Goal: Check status: Check status

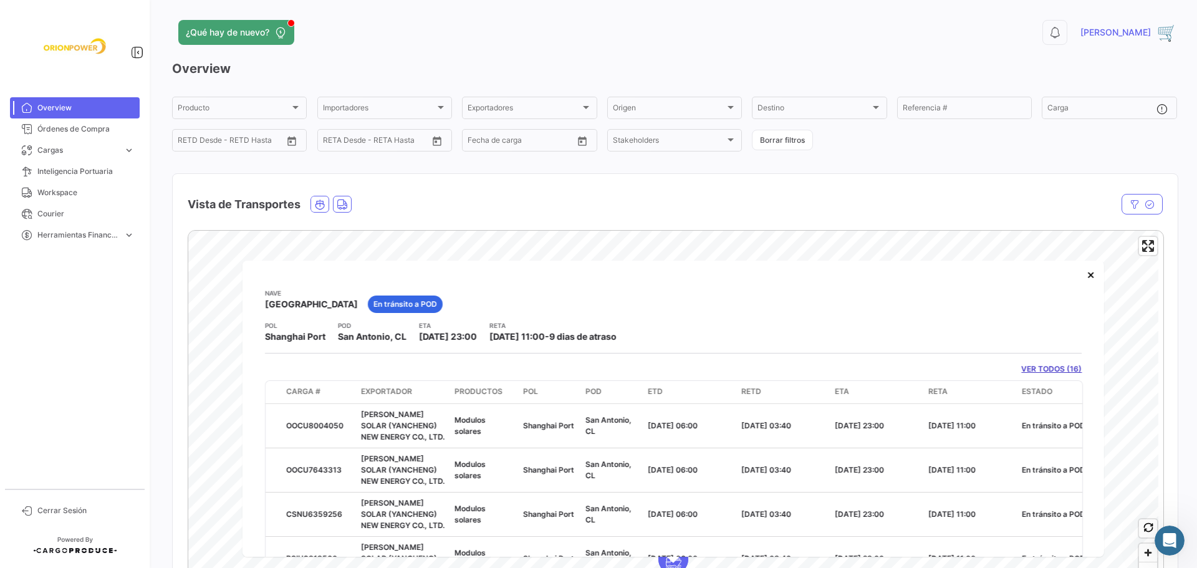
scroll to position [59, 0]
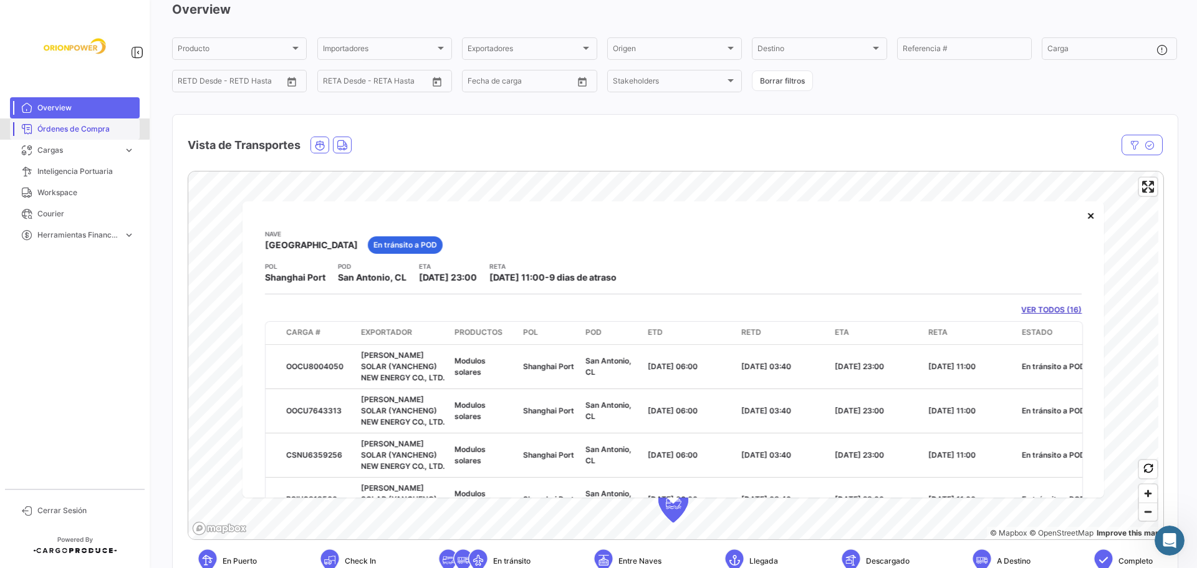
click at [55, 127] on span "Órdenes de Compra" at bounding box center [85, 128] width 97 height 11
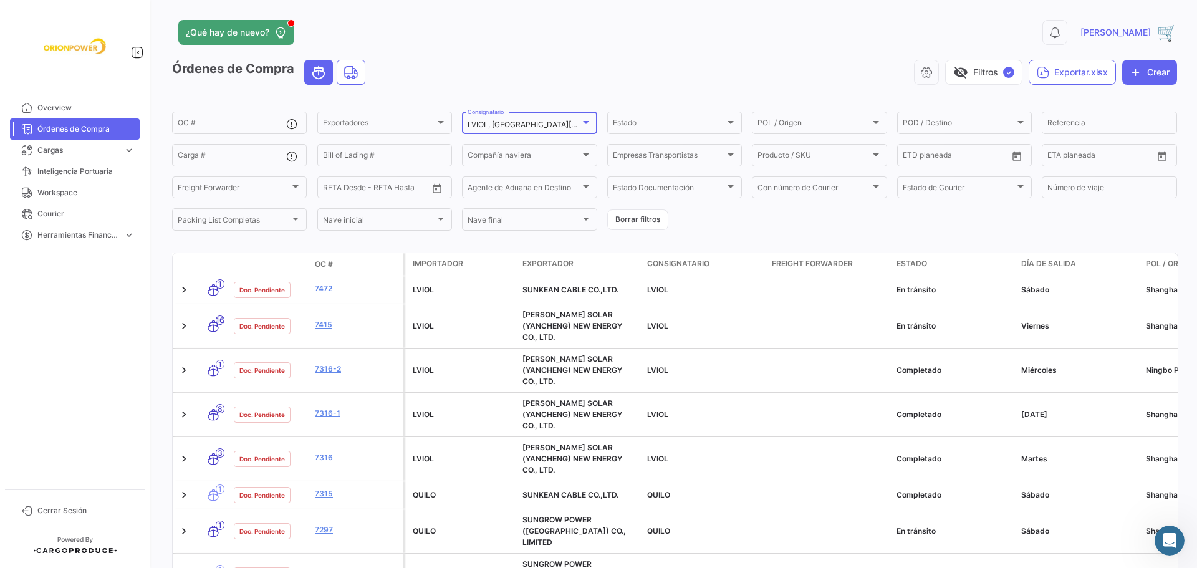
click at [584, 122] on div at bounding box center [586, 122] width 6 height 3
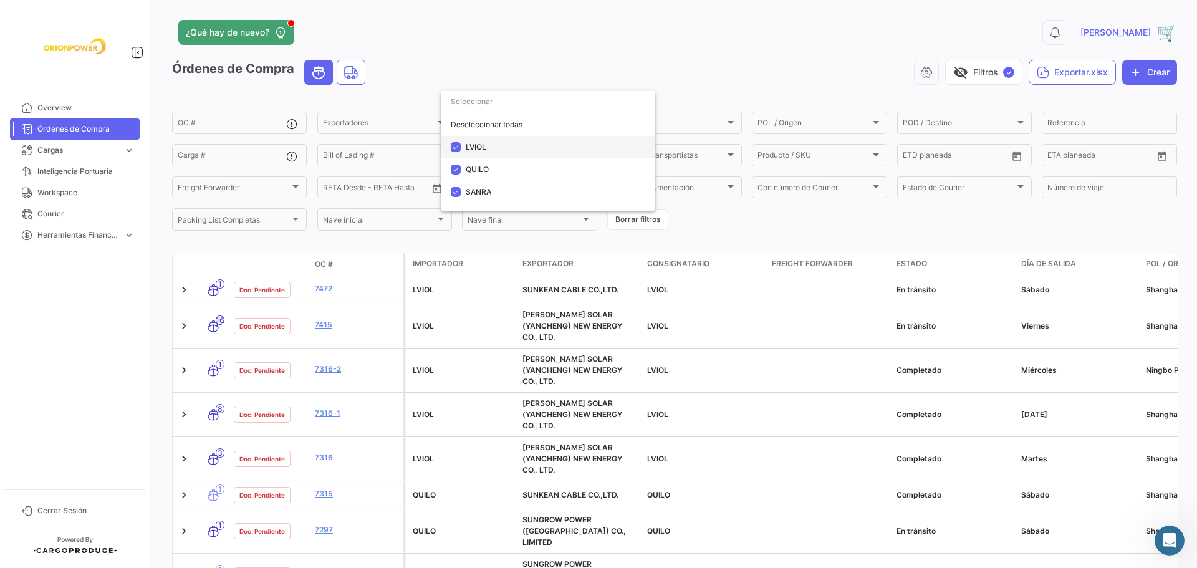
click at [462, 151] on mat-option "LVIOL" at bounding box center [548, 147] width 214 height 22
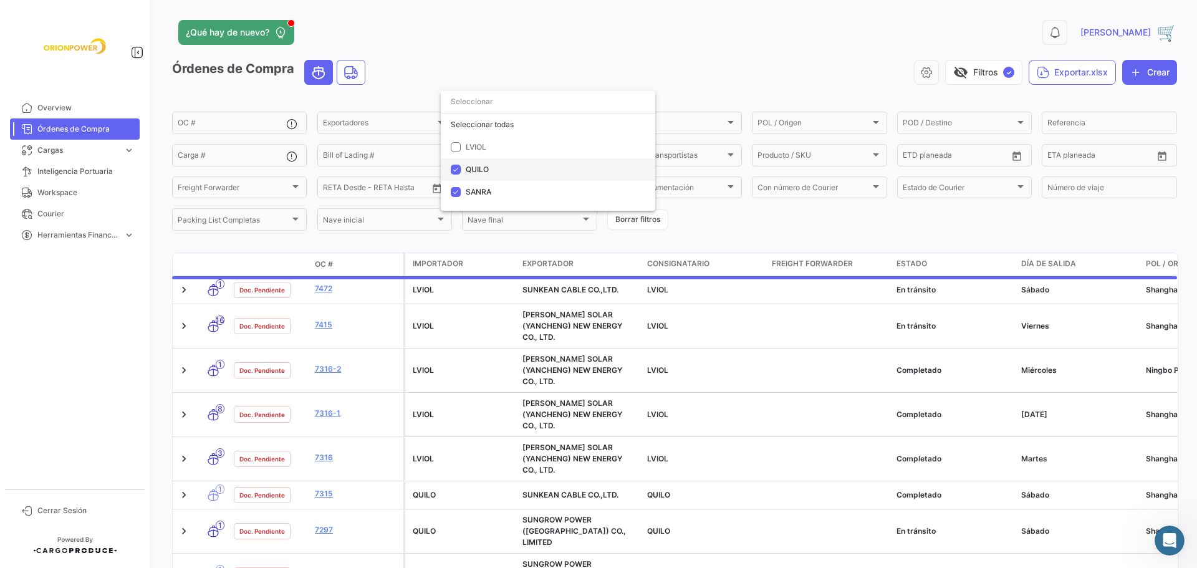
click at [453, 169] on mat-pseudo-checkbox at bounding box center [456, 170] width 10 height 10
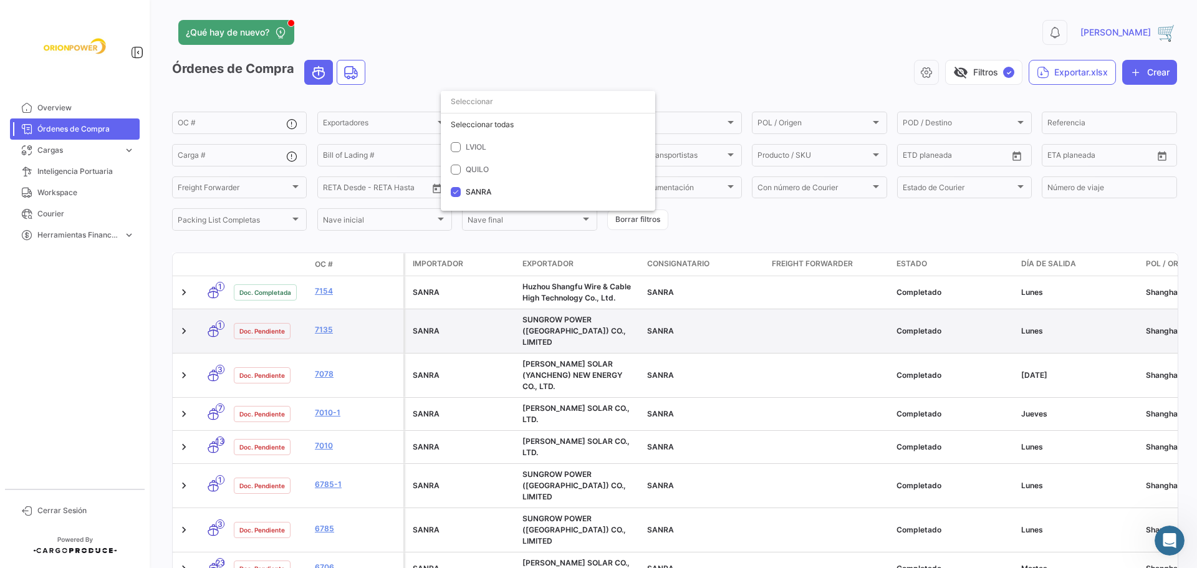
click at [261, 326] on div at bounding box center [598, 284] width 1197 height 568
click at [333, 324] on link "7135" at bounding box center [357, 329] width 84 height 11
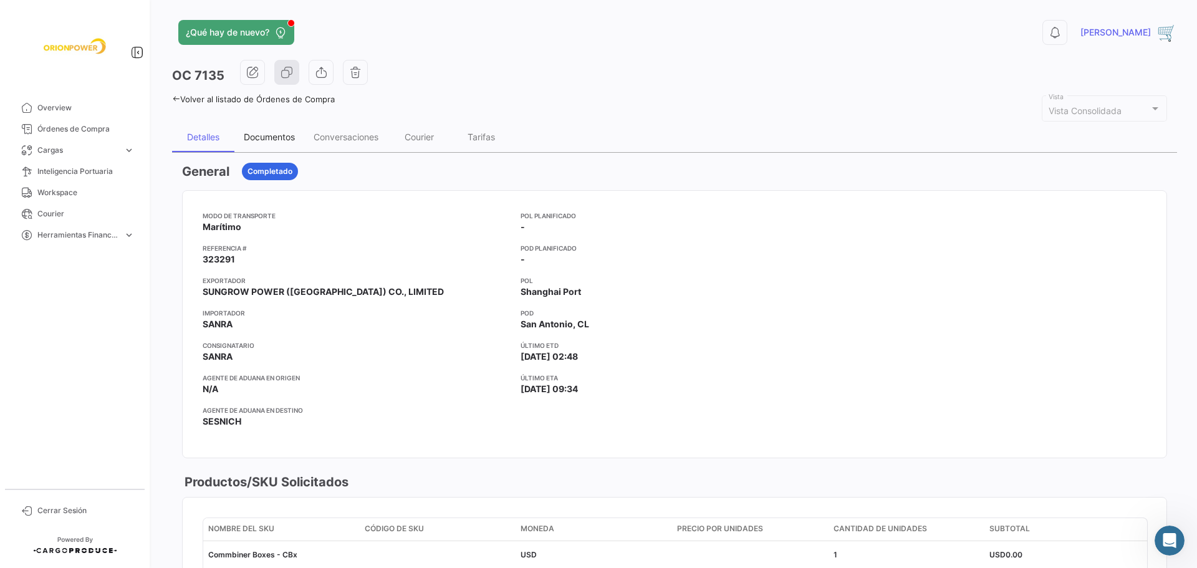
click at [281, 141] on div "Documentos" at bounding box center [269, 137] width 51 height 11
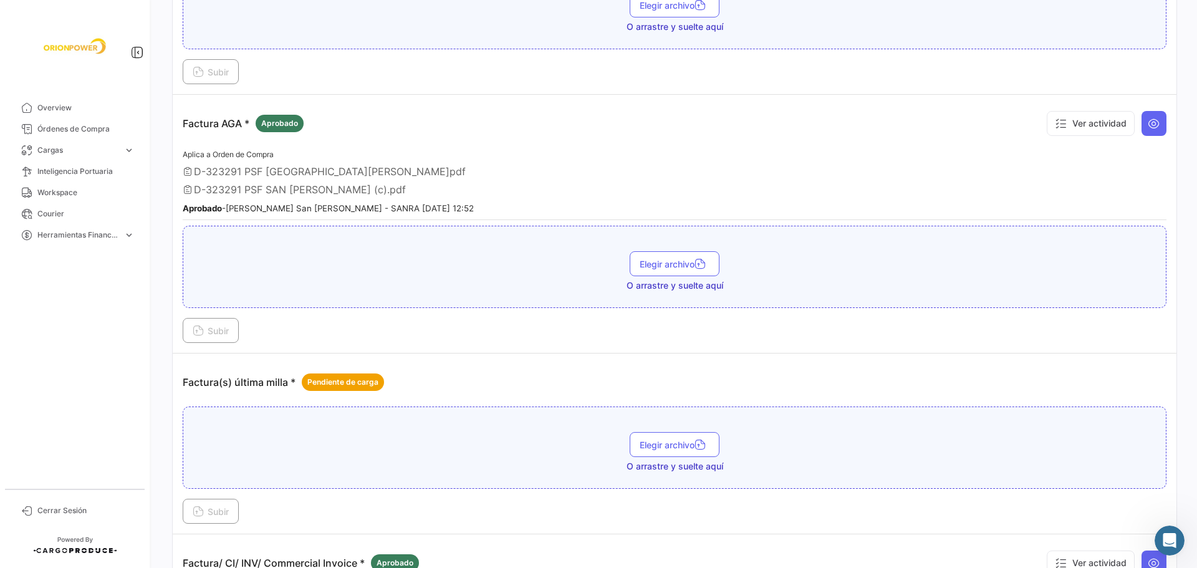
scroll to position [611, 0]
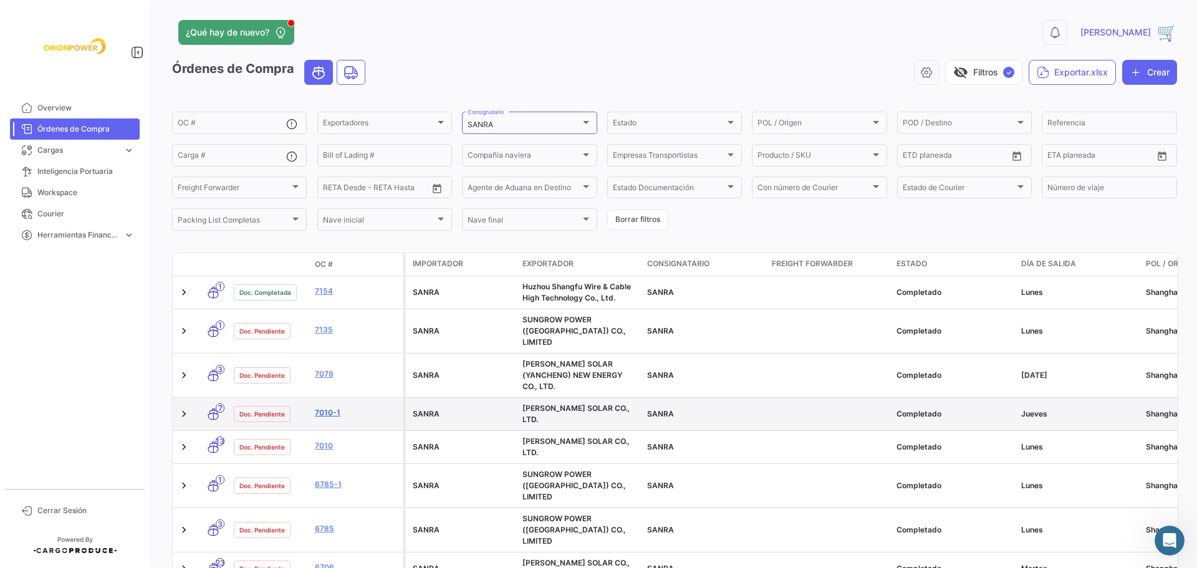
click at [322, 407] on link "7010-1" at bounding box center [357, 412] width 84 height 11
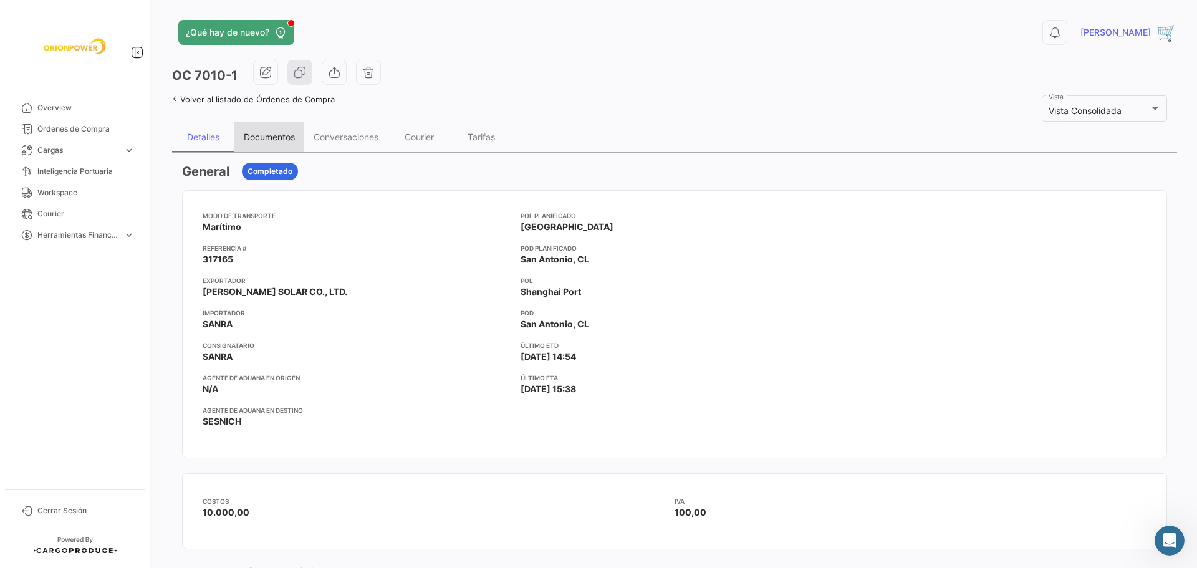
click at [268, 133] on div "Documentos" at bounding box center [269, 137] width 51 height 11
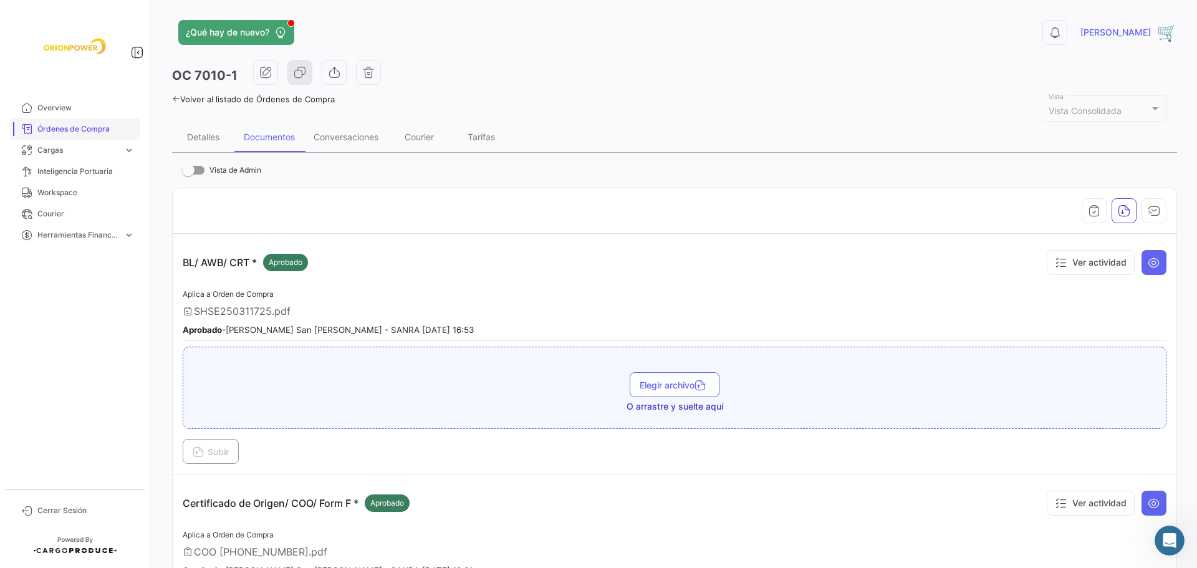
click at [57, 127] on span "Órdenes de Compra" at bounding box center [85, 128] width 97 height 11
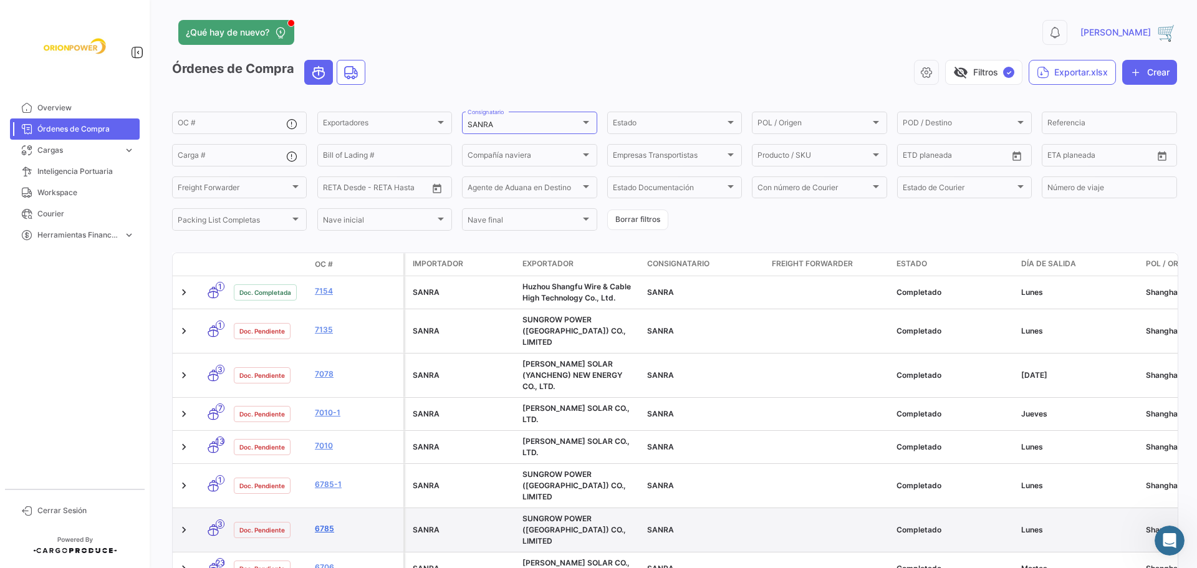
click at [327, 523] on link "6785" at bounding box center [357, 528] width 84 height 11
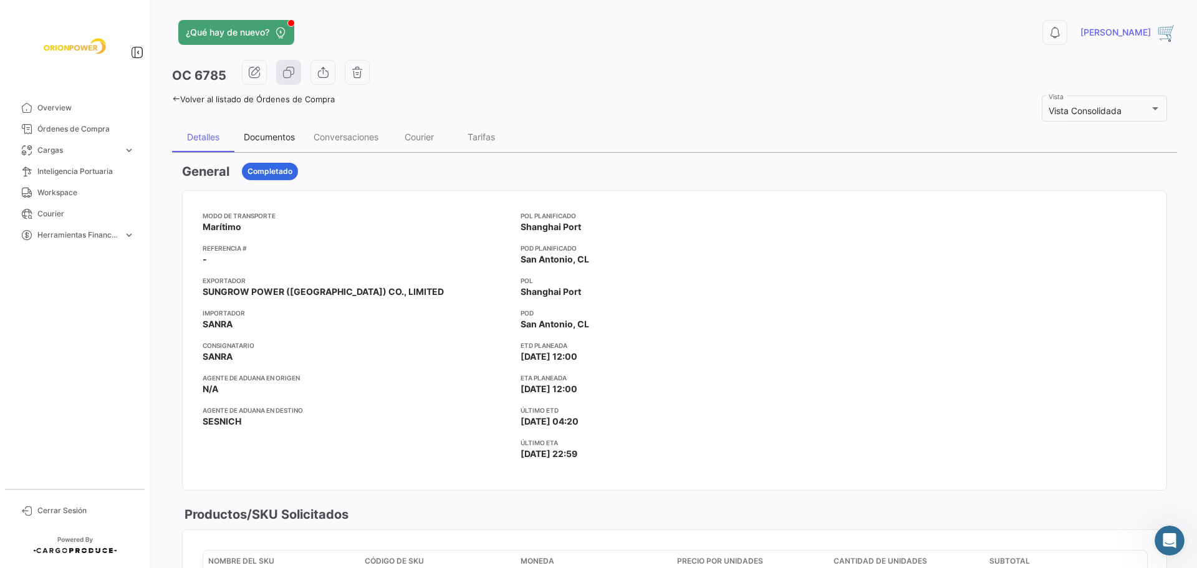
click at [274, 140] on div "Documentos" at bounding box center [269, 137] width 51 height 11
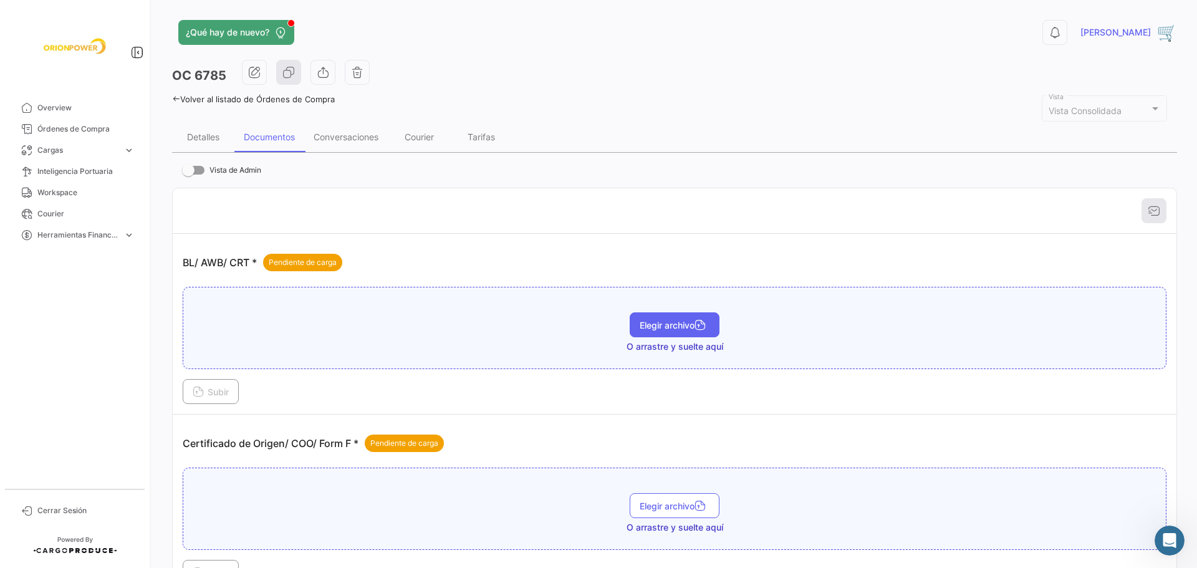
click at [681, 328] on span "Elegir archivo" at bounding box center [674, 325] width 70 height 11
click at [1167, 540] on icon "Abrir Intercom Messenger" at bounding box center [1167, 538] width 9 height 10
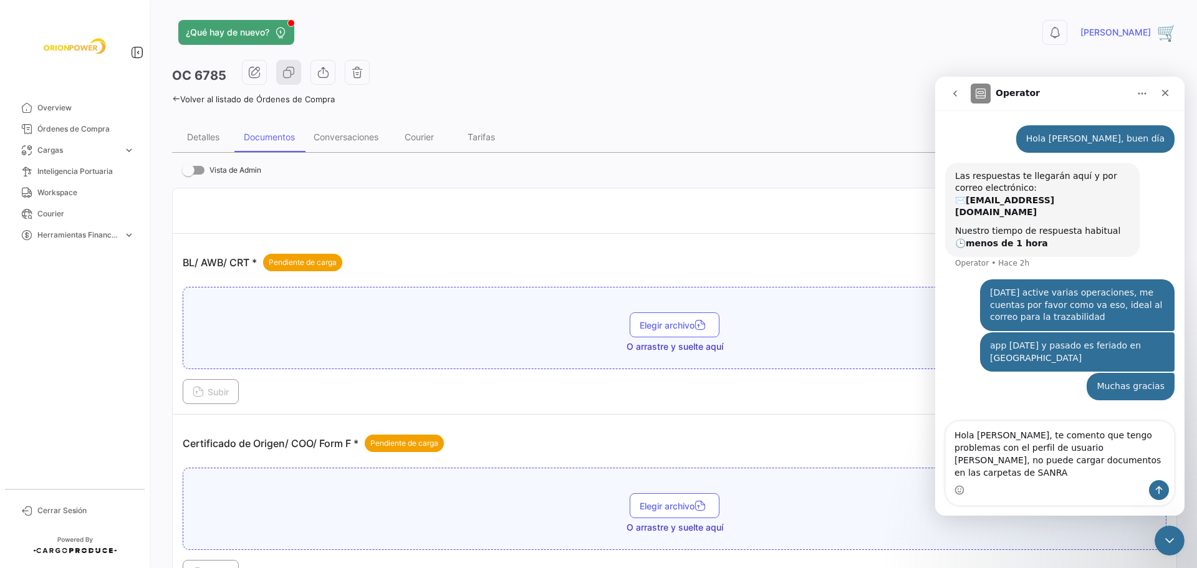
type textarea "Hola [PERSON_NAME], te comento que tengo problemas con el perfil de usuario [PE…"
click at [1160, 491] on icon "Enviar un mensaje…" at bounding box center [1159, 490] width 10 height 10
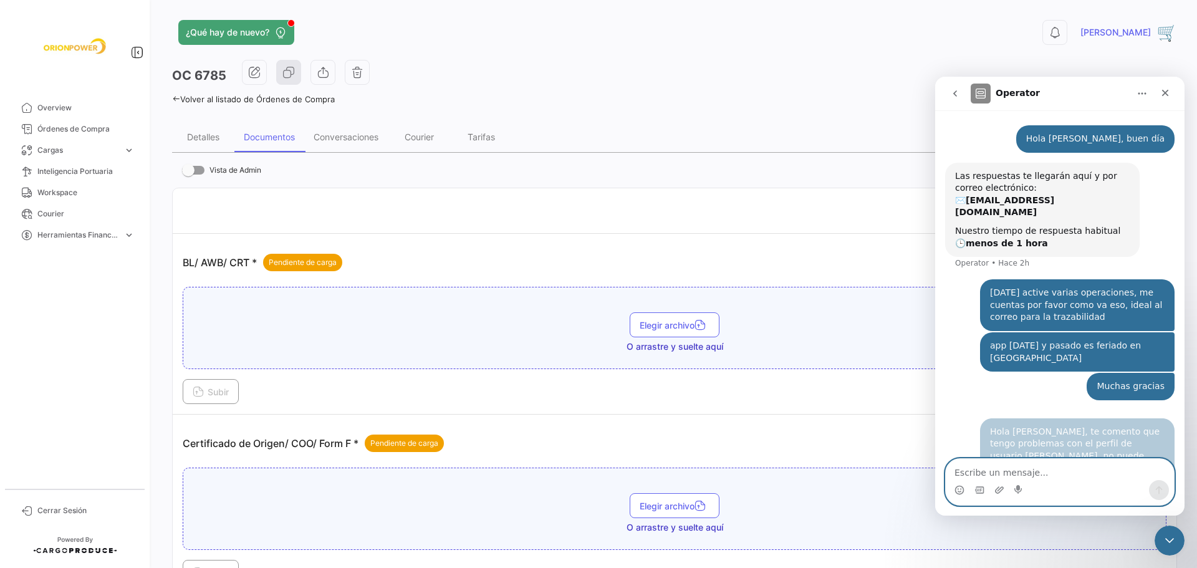
scroll to position [4, 0]
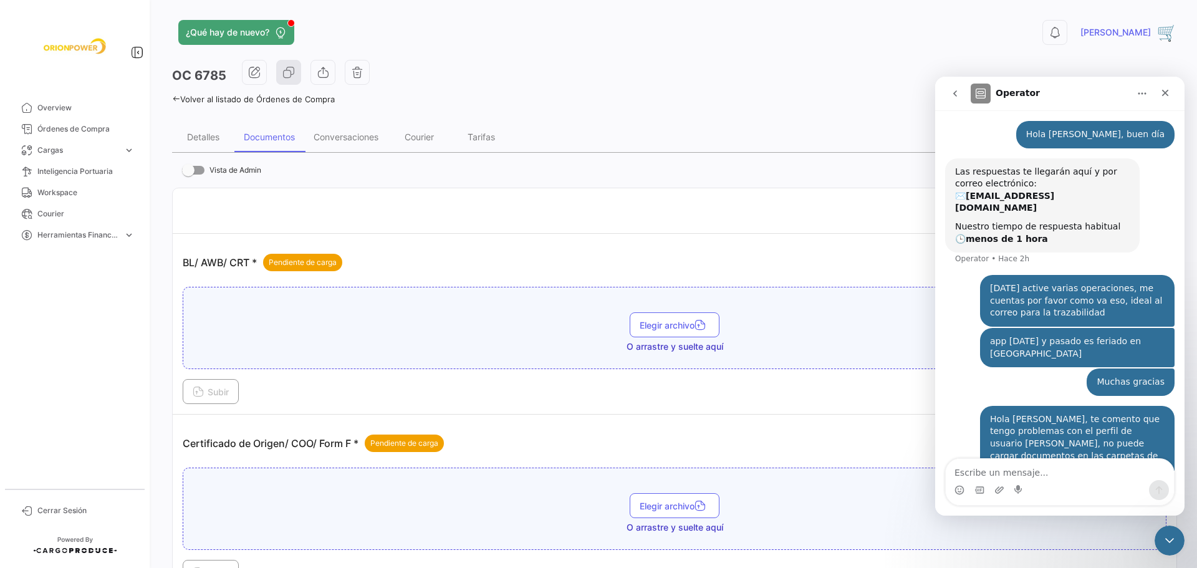
click at [1088, 482] on div "Intercom Messenger" at bounding box center [1059, 490] width 228 height 20
click at [1046, 476] on textarea "Escribe un mensaje..." at bounding box center [1059, 469] width 228 height 21
type textarea "Quedo atento"
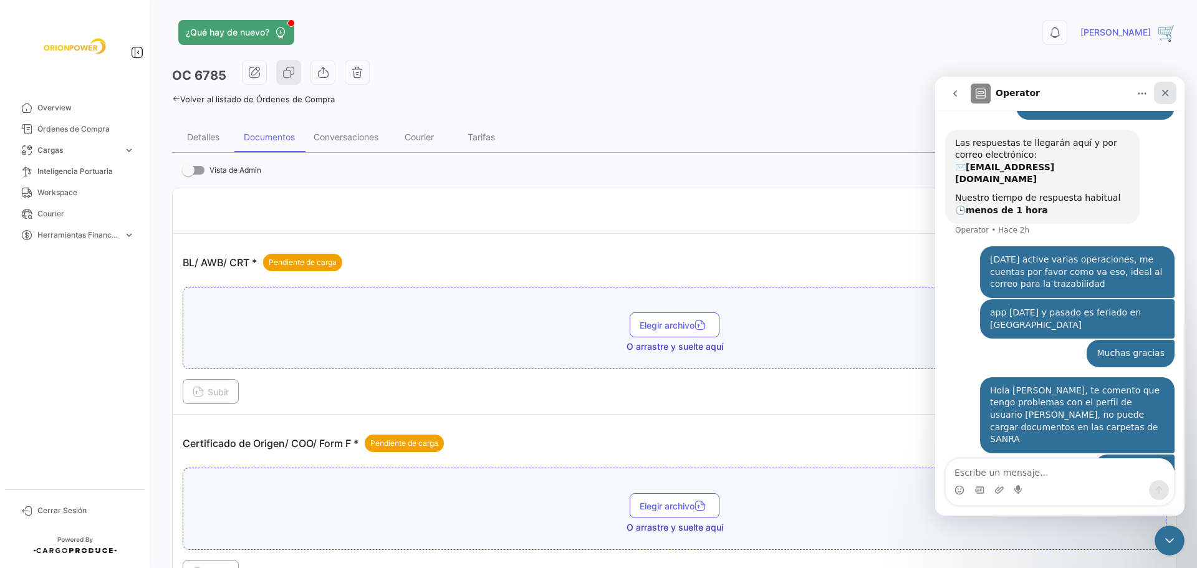
click at [1162, 95] on icon "Cerrar" at bounding box center [1165, 93] width 7 height 7
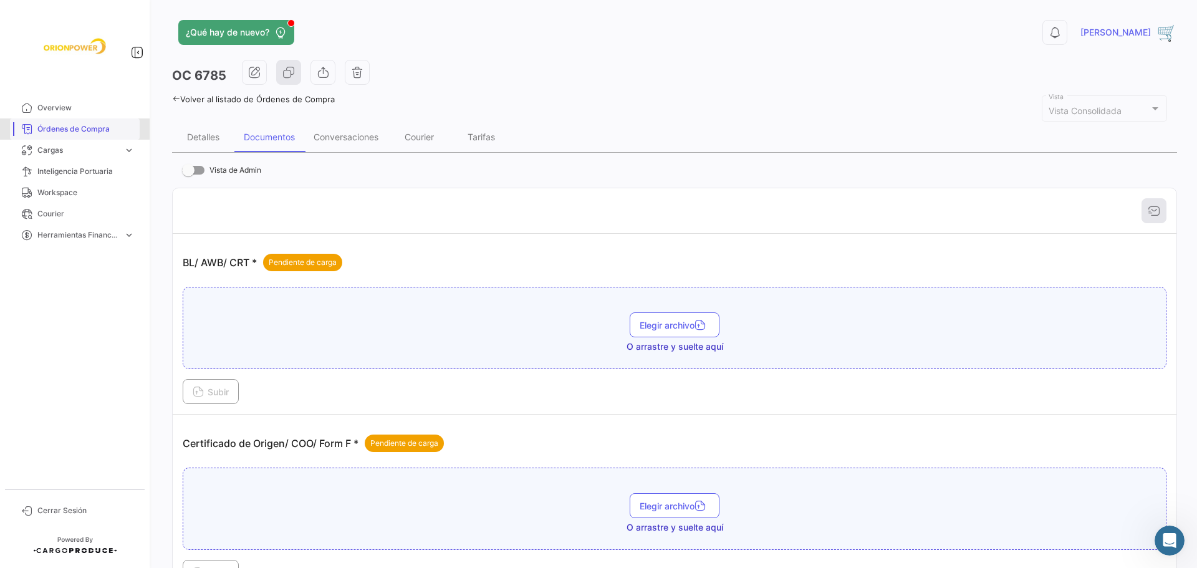
click at [50, 123] on span "Órdenes de Compra" at bounding box center [85, 128] width 97 height 11
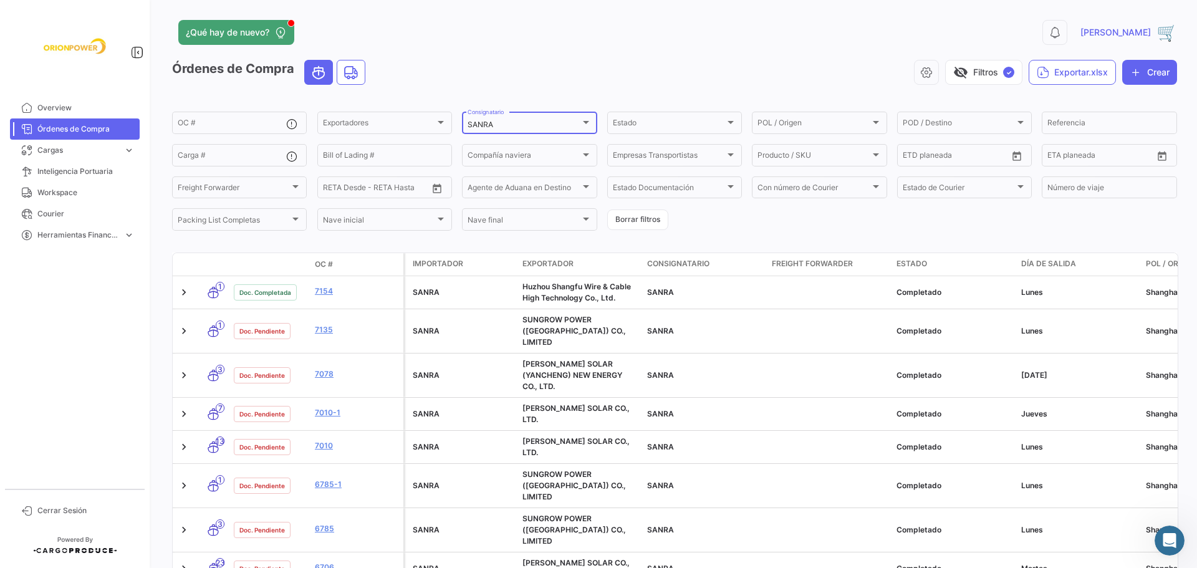
click at [586, 123] on div at bounding box center [585, 122] width 11 height 10
click at [482, 122] on span "QUILO" at bounding box center [477, 124] width 23 height 9
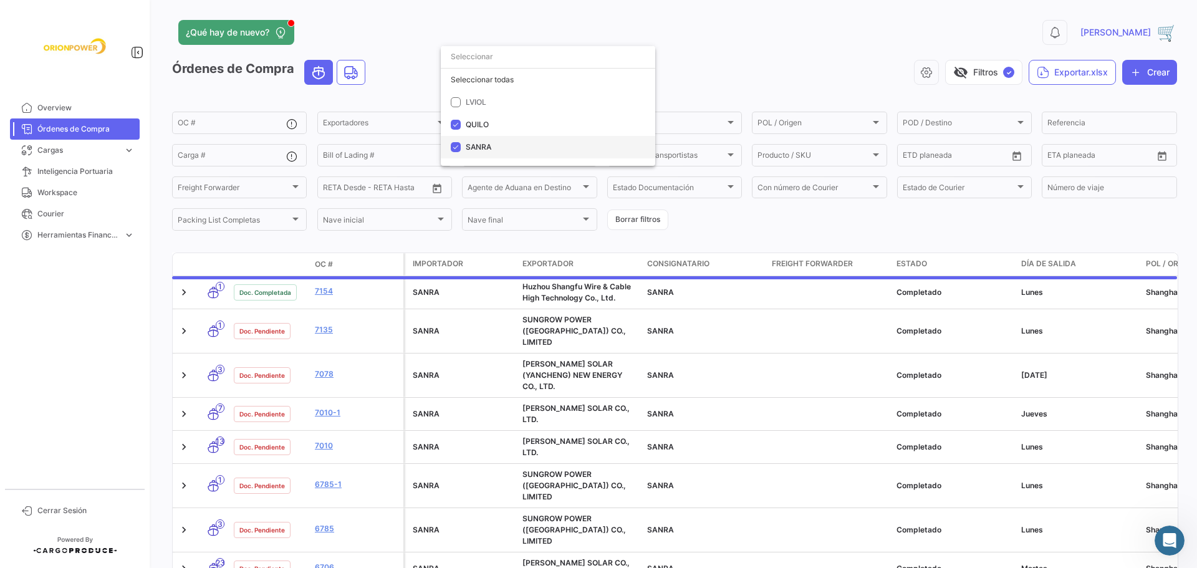
click at [452, 150] on mat-pseudo-checkbox at bounding box center [456, 147] width 10 height 10
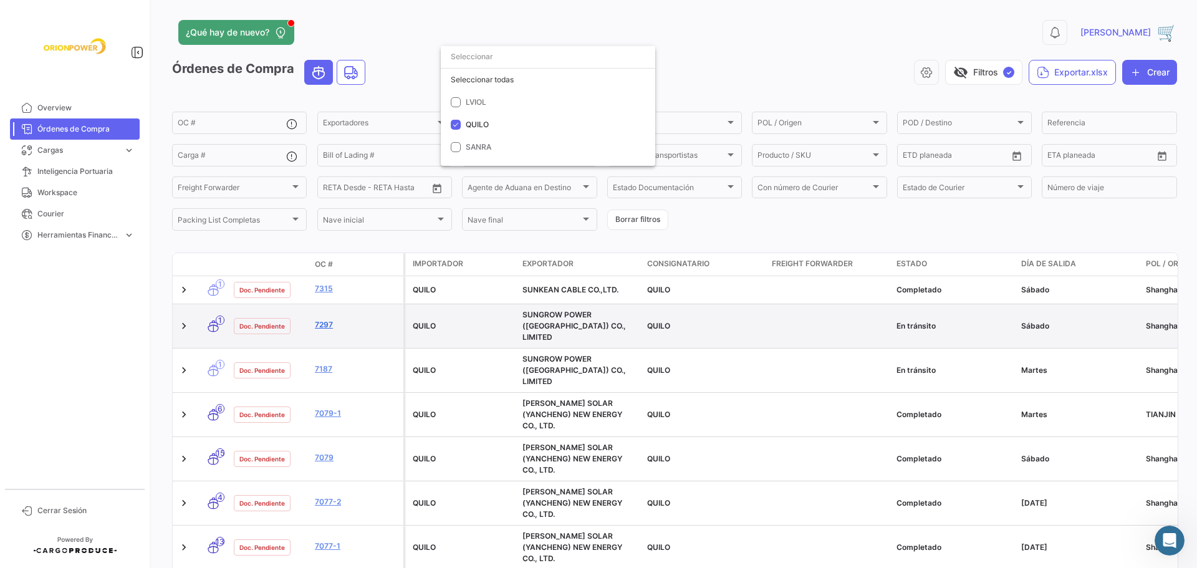
click at [319, 321] on div at bounding box center [598, 284] width 1197 height 568
click at [323, 319] on link "7297" at bounding box center [357, 324] width 84 height 11
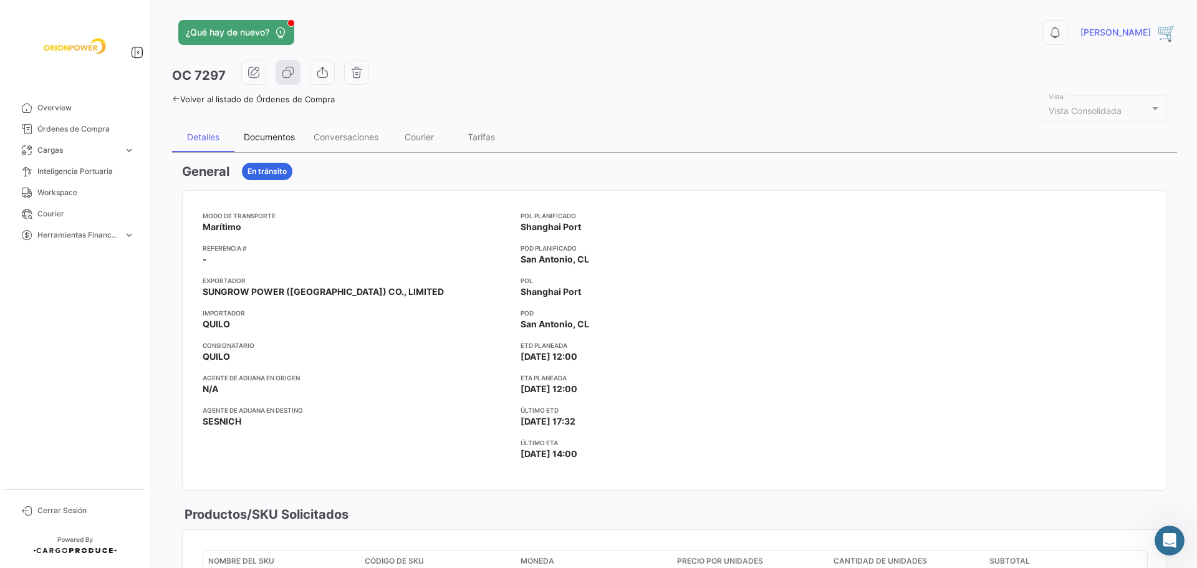
click at [280, 140] on div "Documentos" at bounding box center [269, 137] width 51 height 11
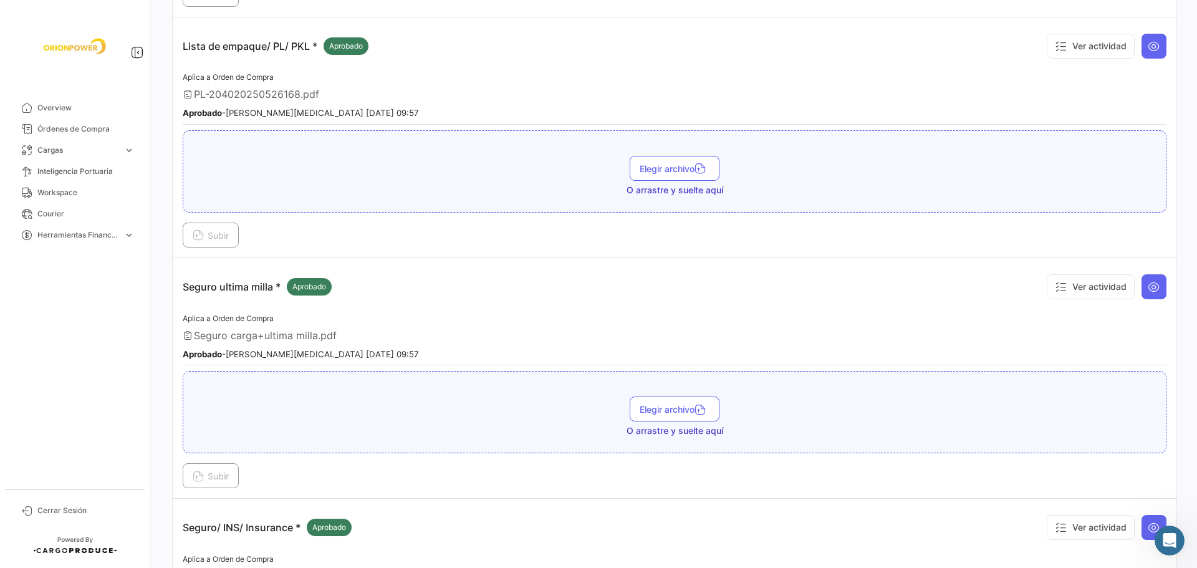
scroll to position [1639, 0]
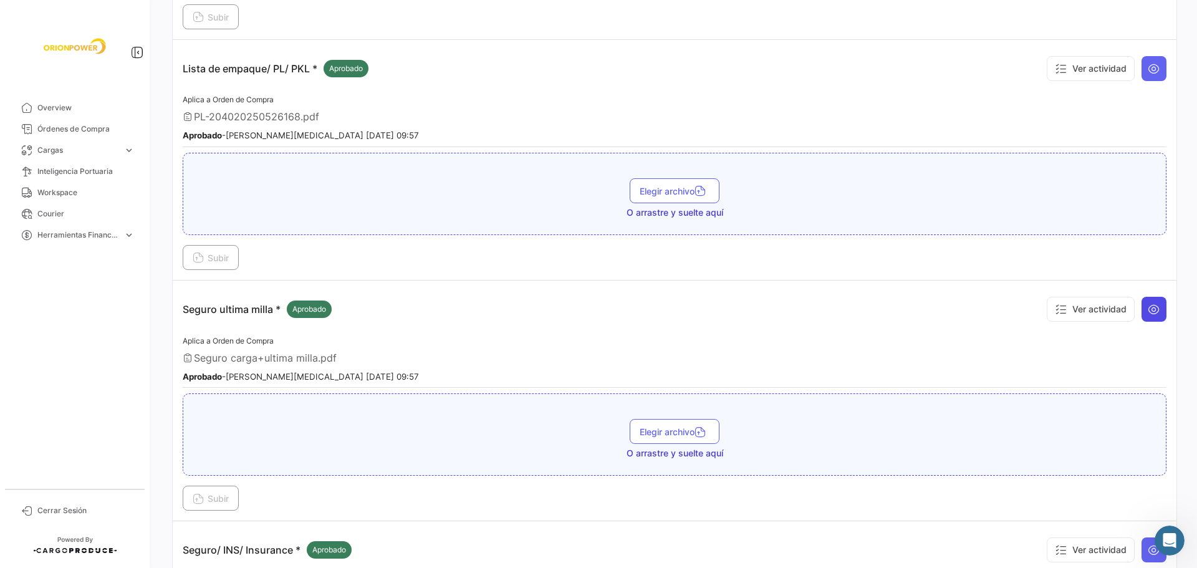
click at [1145, 315] on button at bounding box center [1153, 309] width 25 height 25
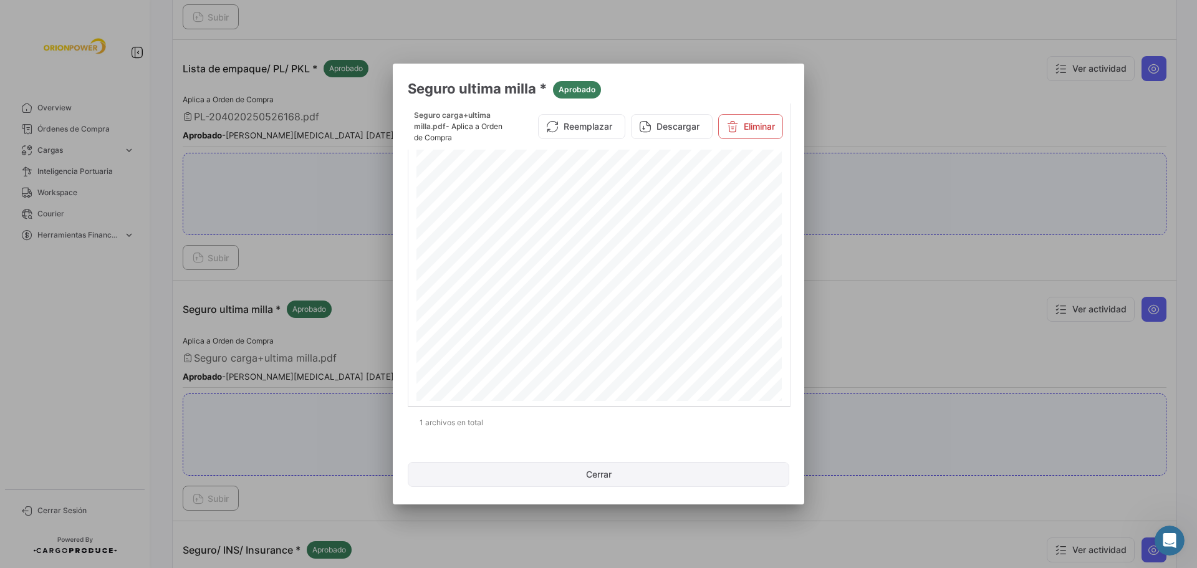
click at [595, 472] on button "Cerrar" at bounding box center [598, 474] width 381 height 25
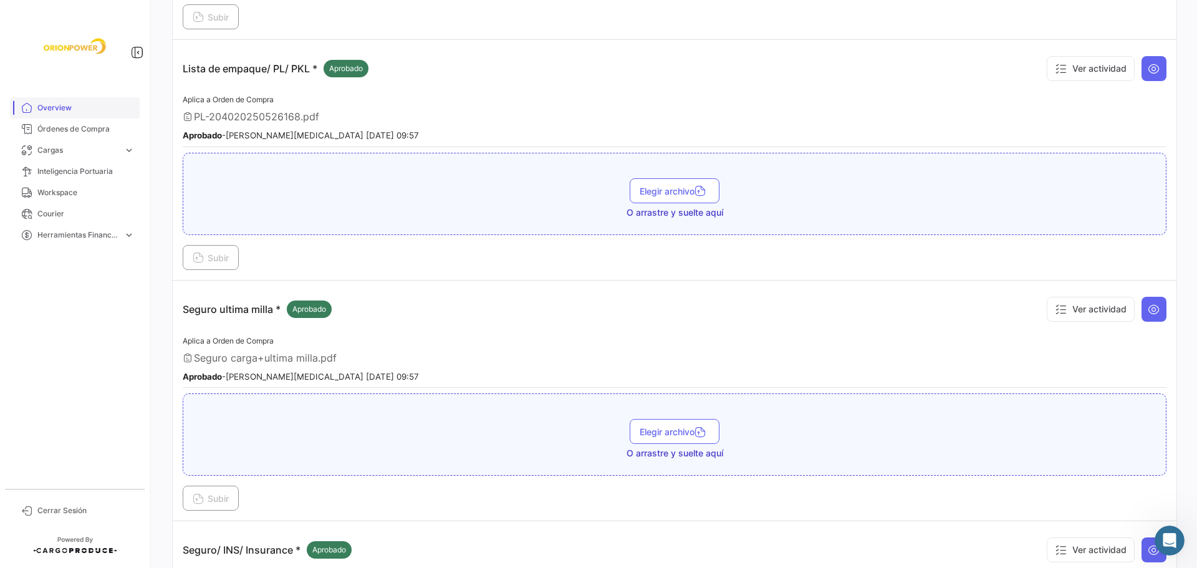
click at [49, 102] on link "Overview" at bounding box center [75, 107] width 130 height 21
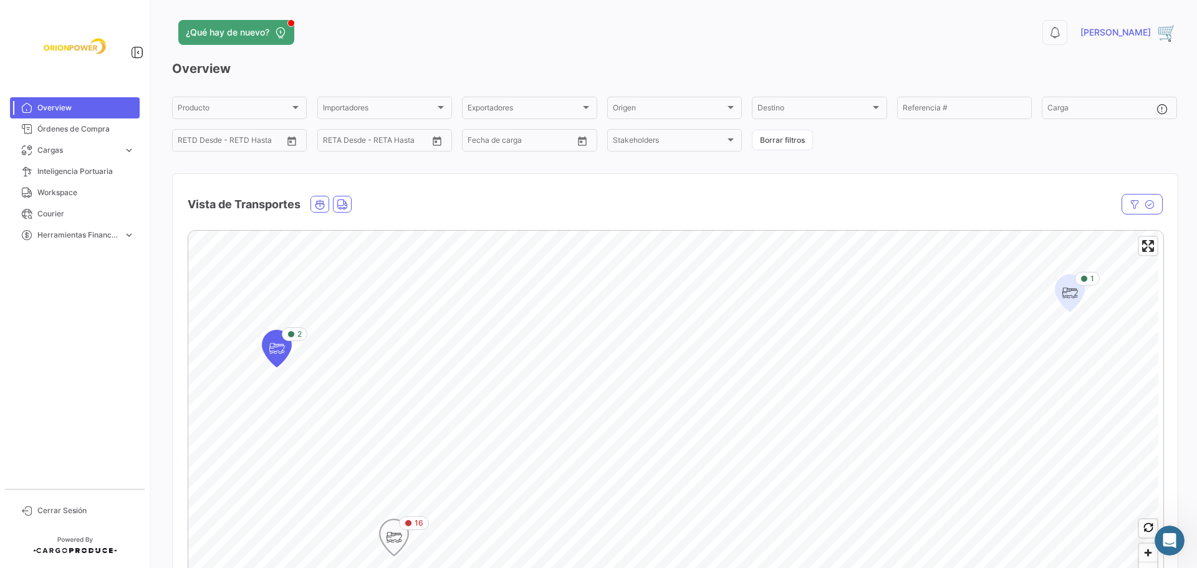
click at [394, 537] on icon "Map marker" at bounding box center [393, 537] width 17 height 26
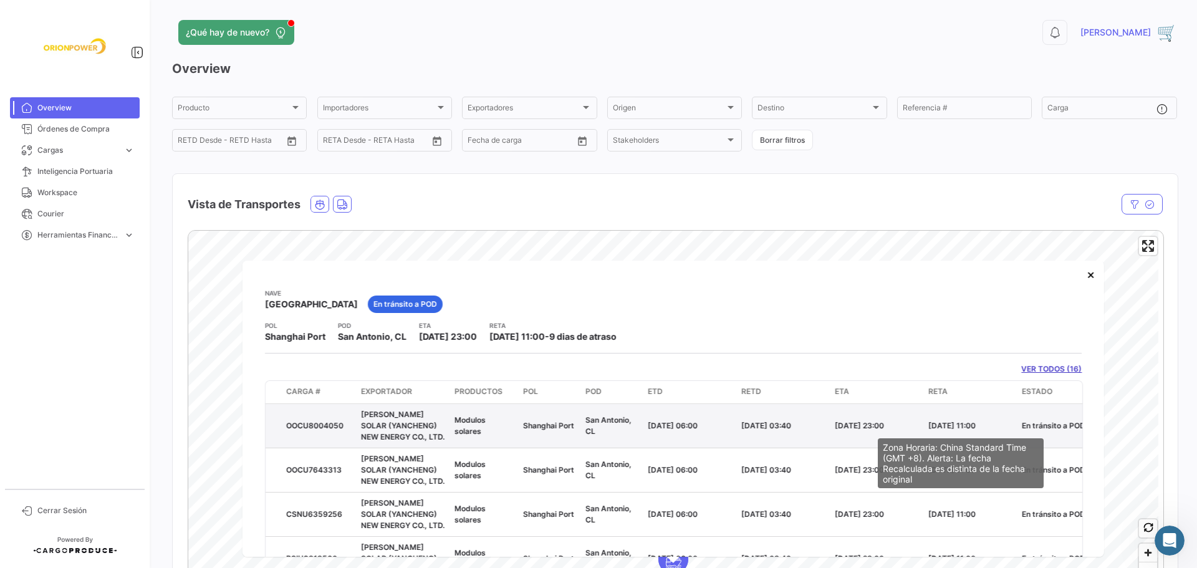
drag, startPoint x: 924, startPoint y: 424, endPoint x: 961, endPoint y: 424, distance: 36.8
click at [961, 424] on datatable-body-cell "[DATE] 11:00" at bounding box center [969, 425] width 93 height 44
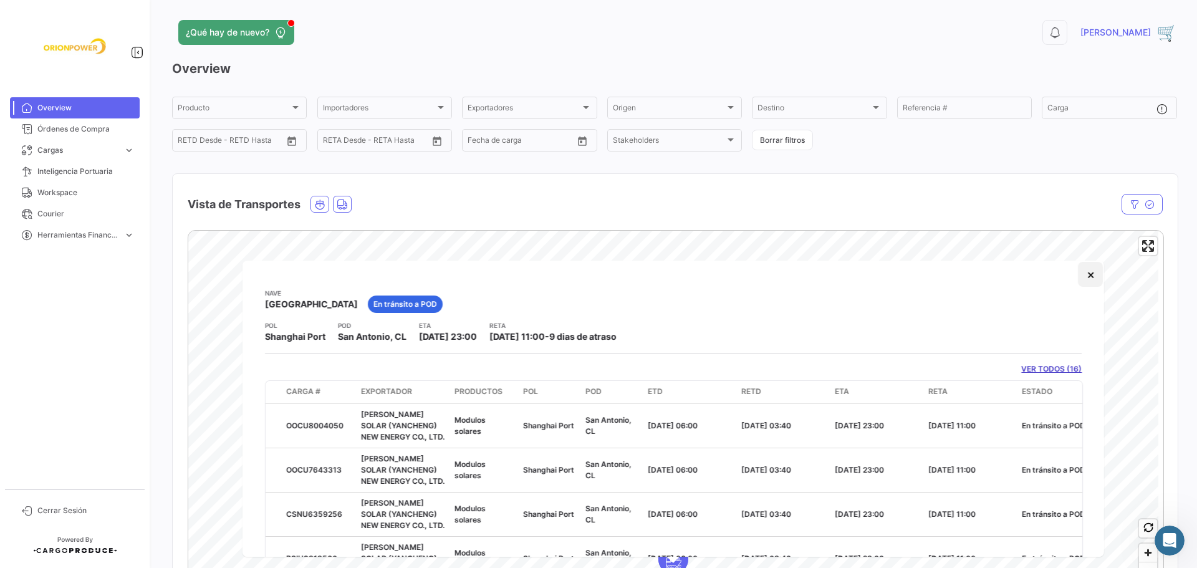
click at [1078, 276] on button "×" at bounding box center [1090, 274] width 25 height 25
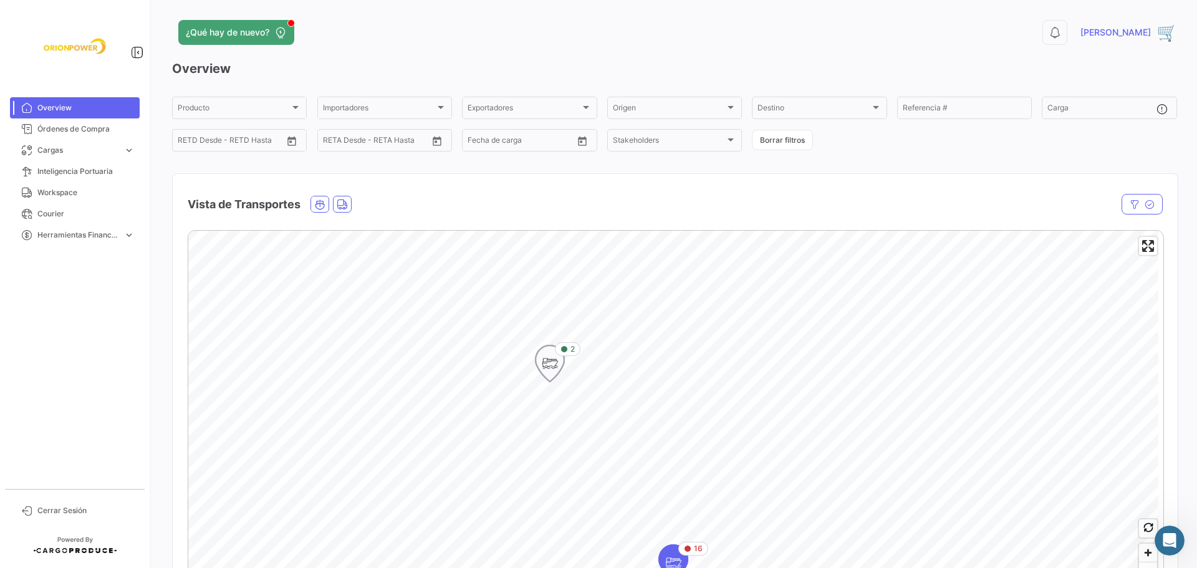
click at [553, 372] on icon "Map marker" at bounding box center [549, 363] width 17 height 26
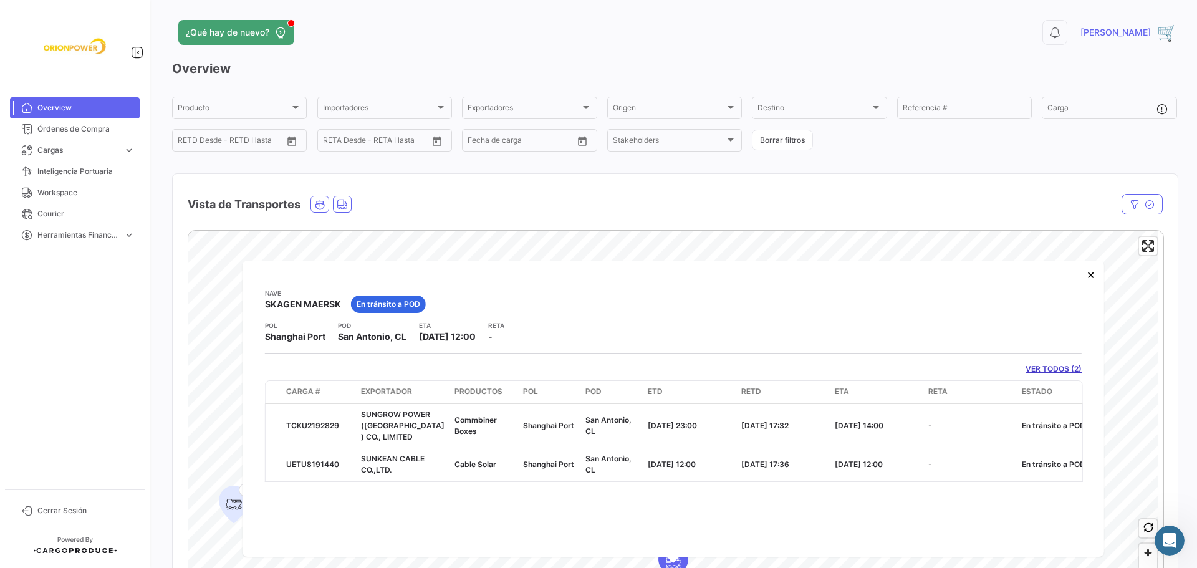
click at [53, 111] on span "Overview" at bounding box center [85, 107] width 97 height 11
click at [57, 112] on span "Overview" at bounding box center [85, 107] width 97 height 11
click at [1093, 274] on button "×" at bounding box center [1090, 274] width 25 height 25
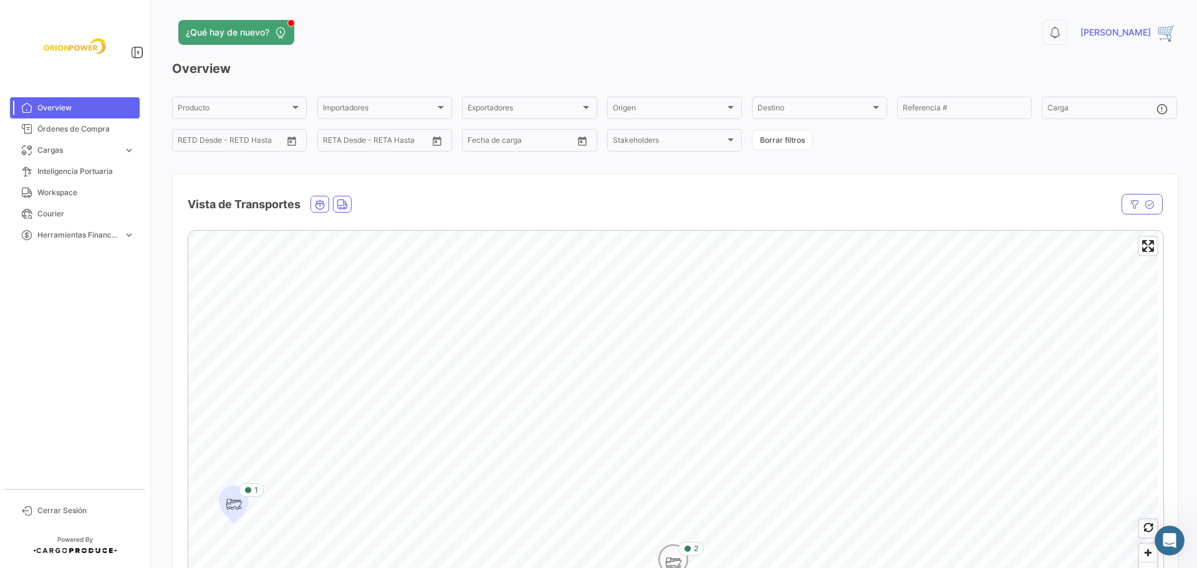
click at [672, 551] on icon "Map marker" at bounding box center [672, 563] width 17 height 26
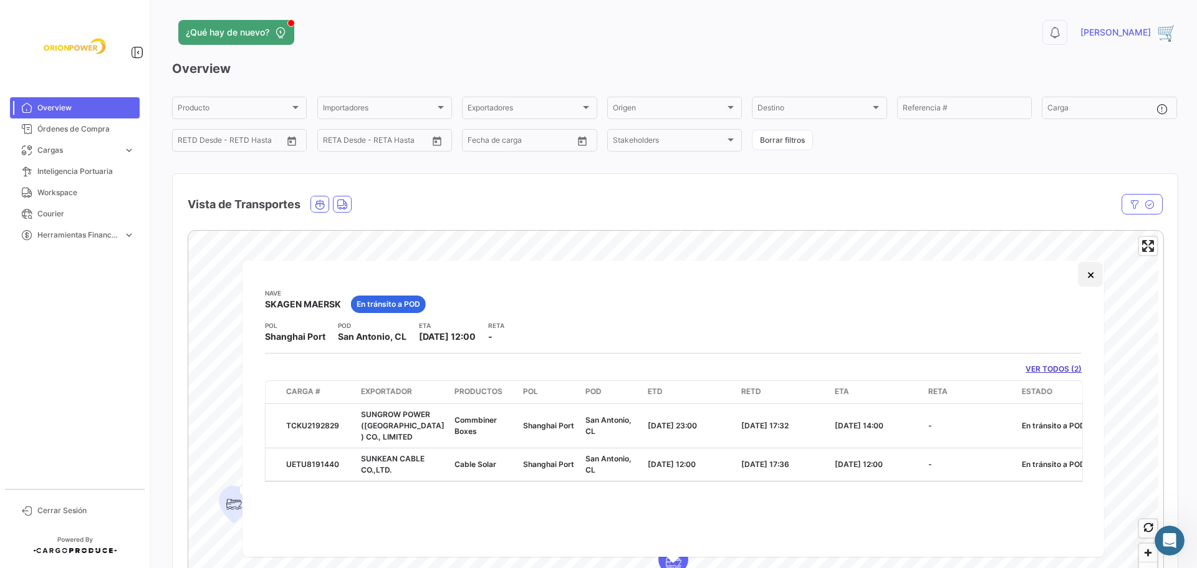
click at [1087, 272] on button "×" at bounding box center [1090, 274] width 25 height 25
